Goal: Information Seeking & Learning: Learn about a topic

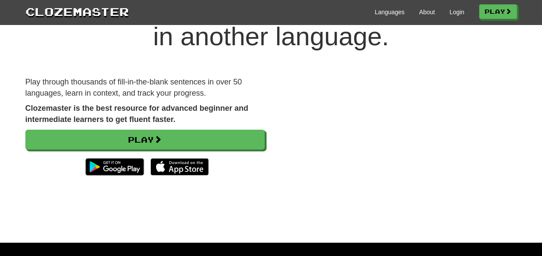
scroll to position [51, 0]
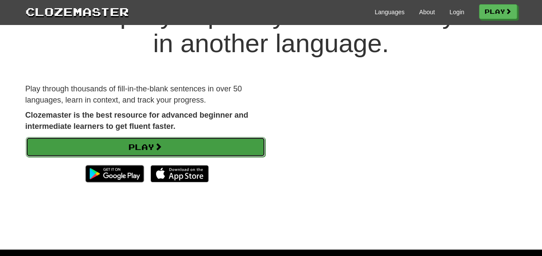
click at [222, 148] on link "Play" at bounding box center [145, 147] width 239 height 20
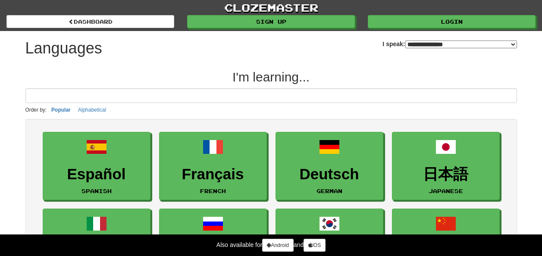
select select "*******"
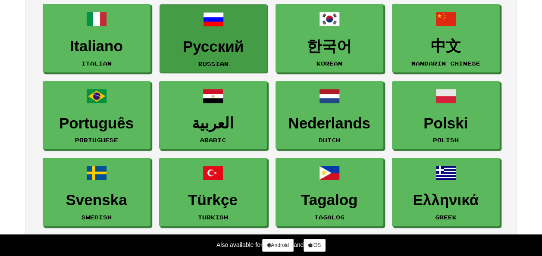
scroll to position [345, 0]
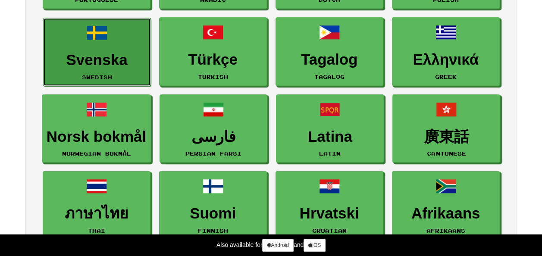
click at [94, 23] on span at bounding box center [97, 32] width 21 height 21
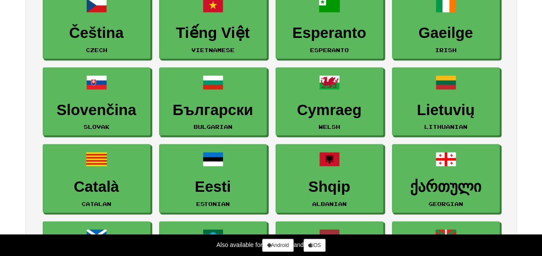
scroll to position [834, 0]
